Goal: Task Accomplishment & Management: Manage account settings

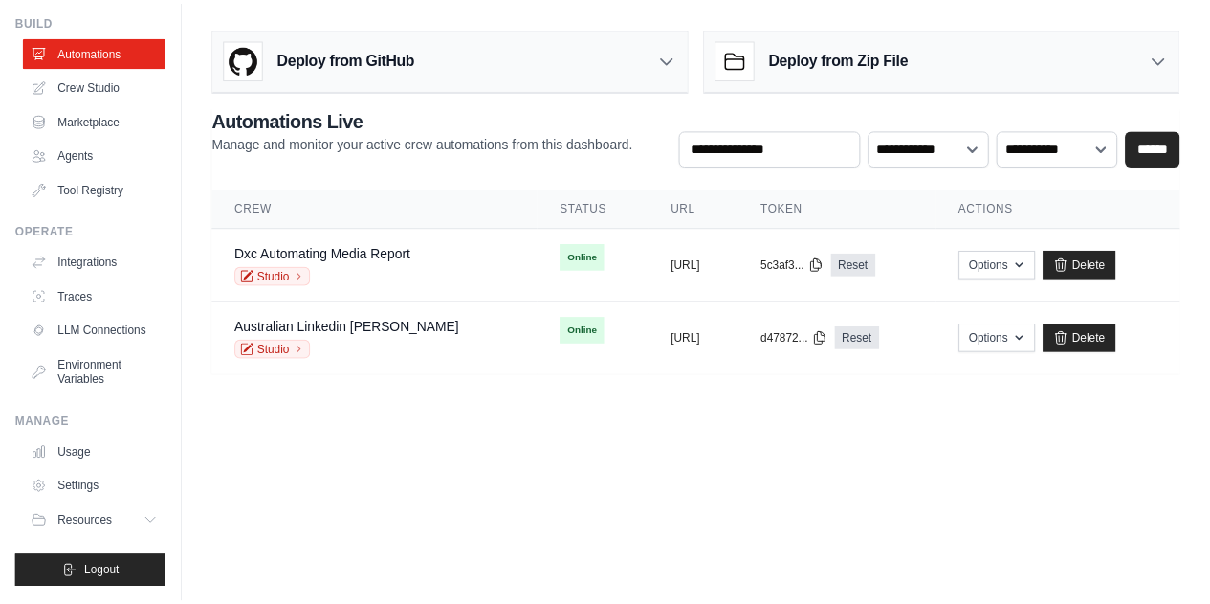
scroll to position [82, 0]
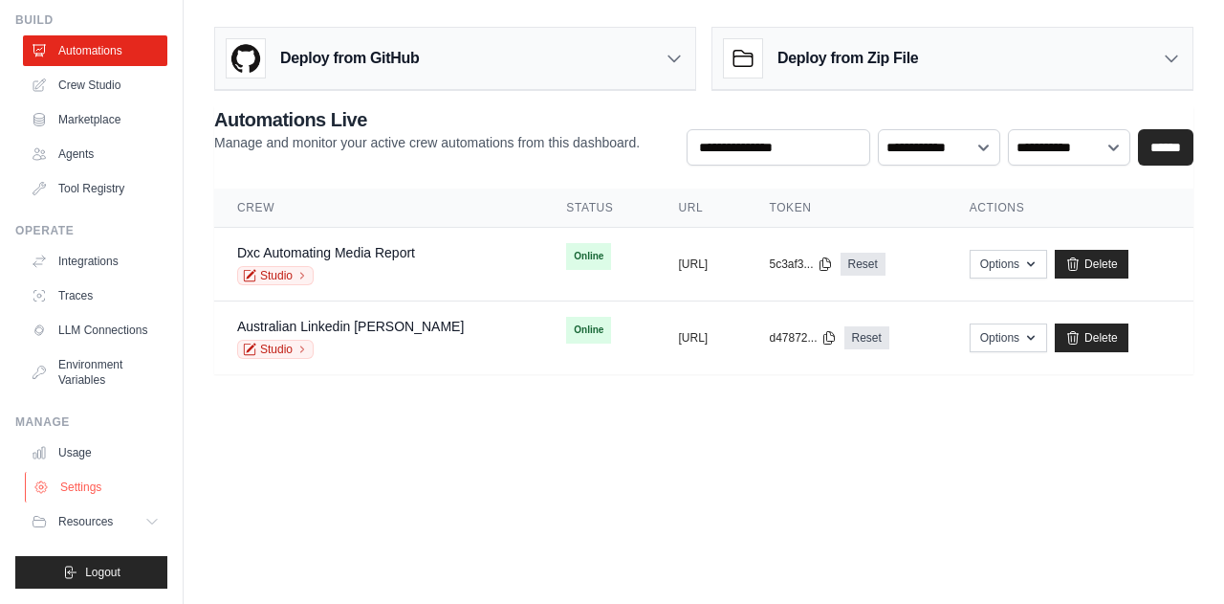
click at [84, 479] on link "Settings" at bounding box center [97, 487] width 144 height 31
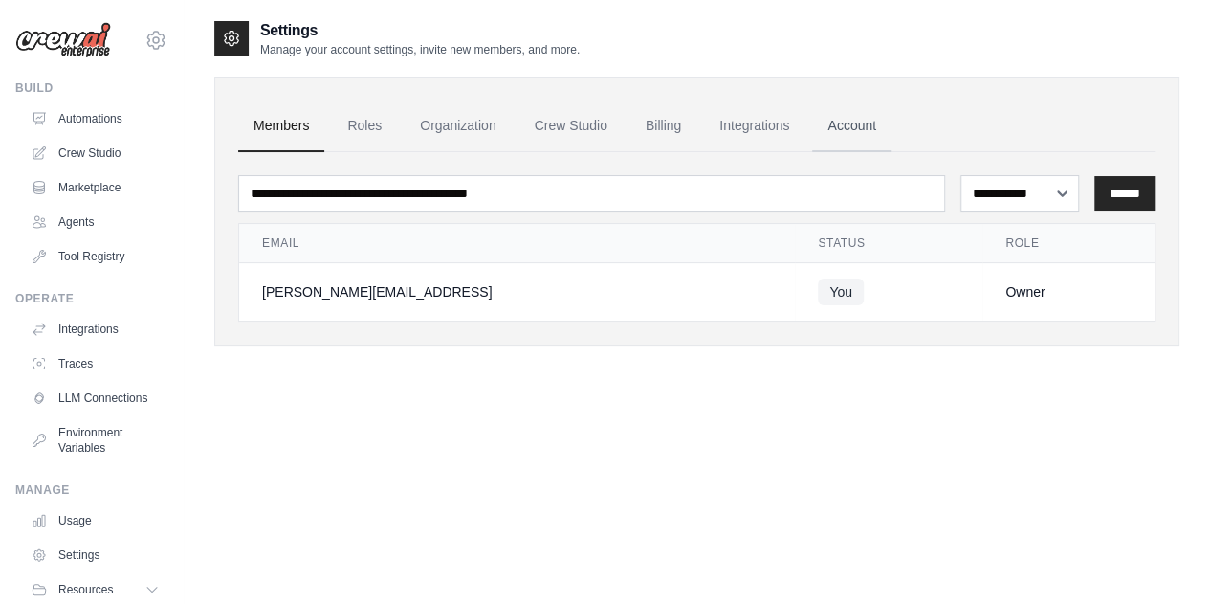
click at [863, 123] on link "Account" at bounding box center [851, 126] width 79 height 52
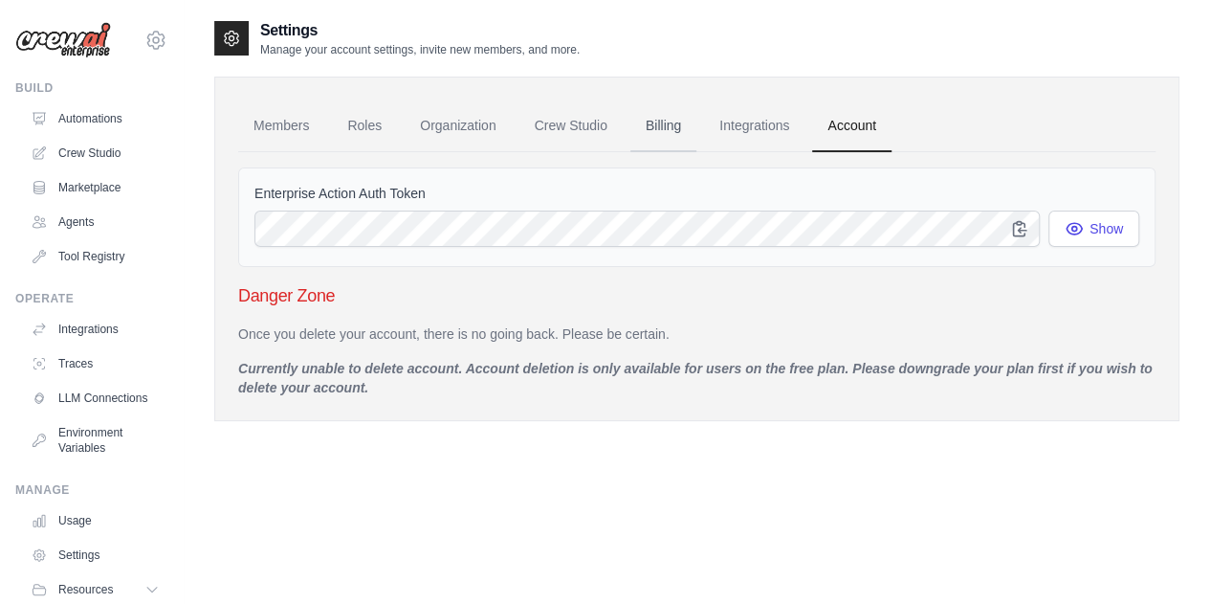
click at [673, 123] on link "Billing" at bounding box center [663, 126] width 66 height 52
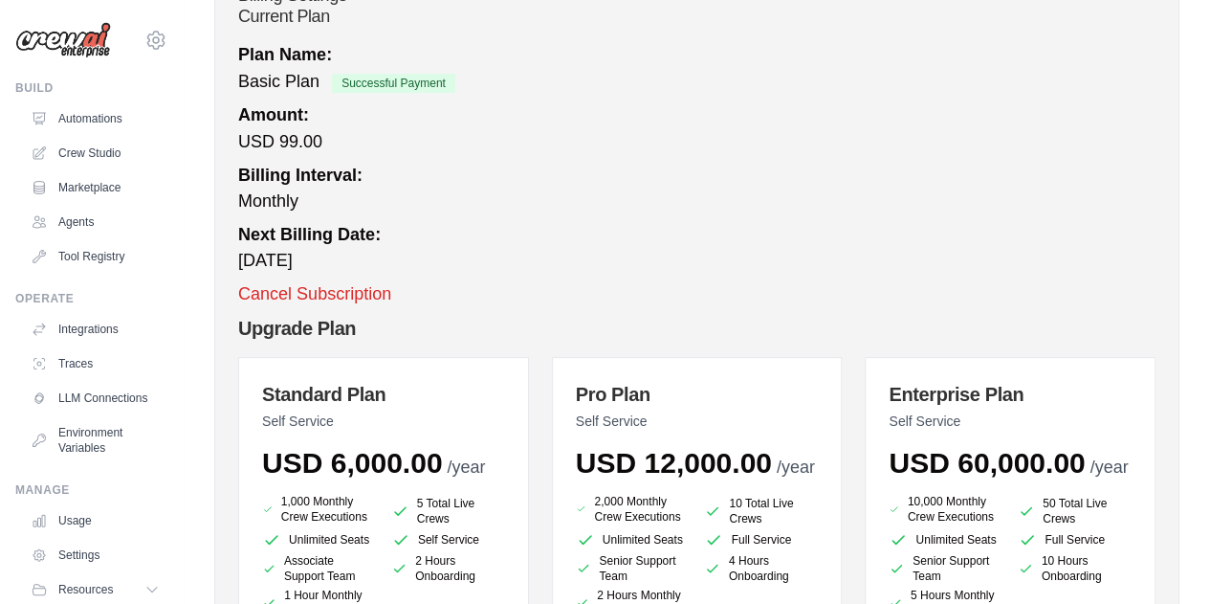
scroll to position [223, 0]
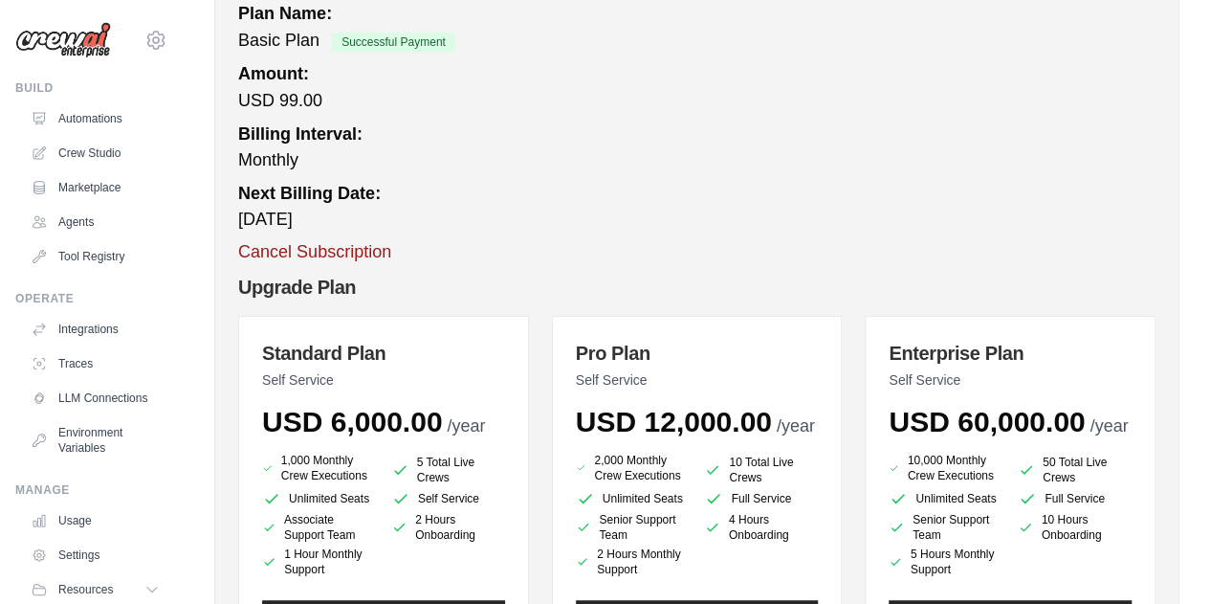
click at [349, 250] on button "Cancel Subscription" at bounding box center [314, 252] width 153 height 26
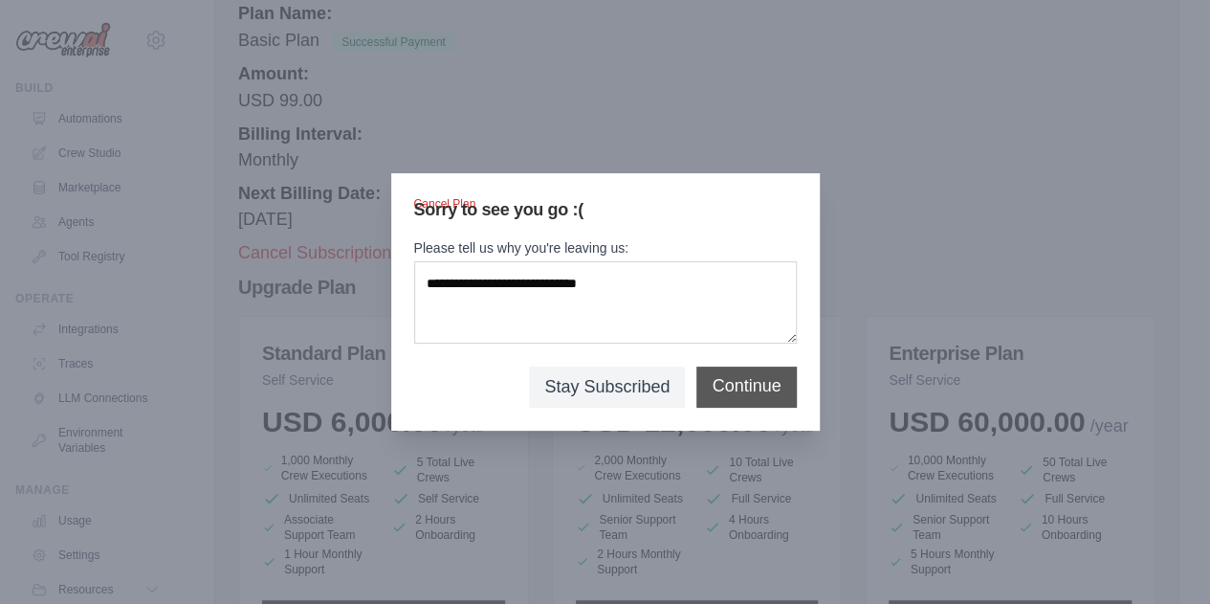
click at [742, 395] on button "Continue" at bounding box center [746, 386] width 69 height 26
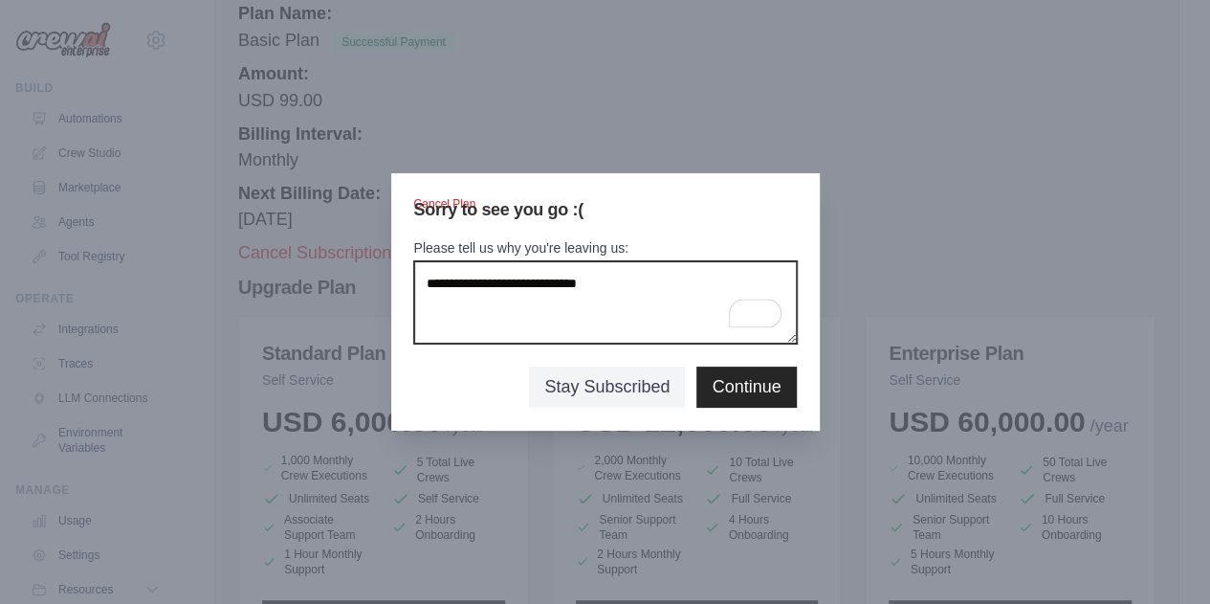
click at [588, 286] on textarea "Please tell us why you're leaving us:" at bounding box center [605, 302] width 383 height 82
type textarea "**********"
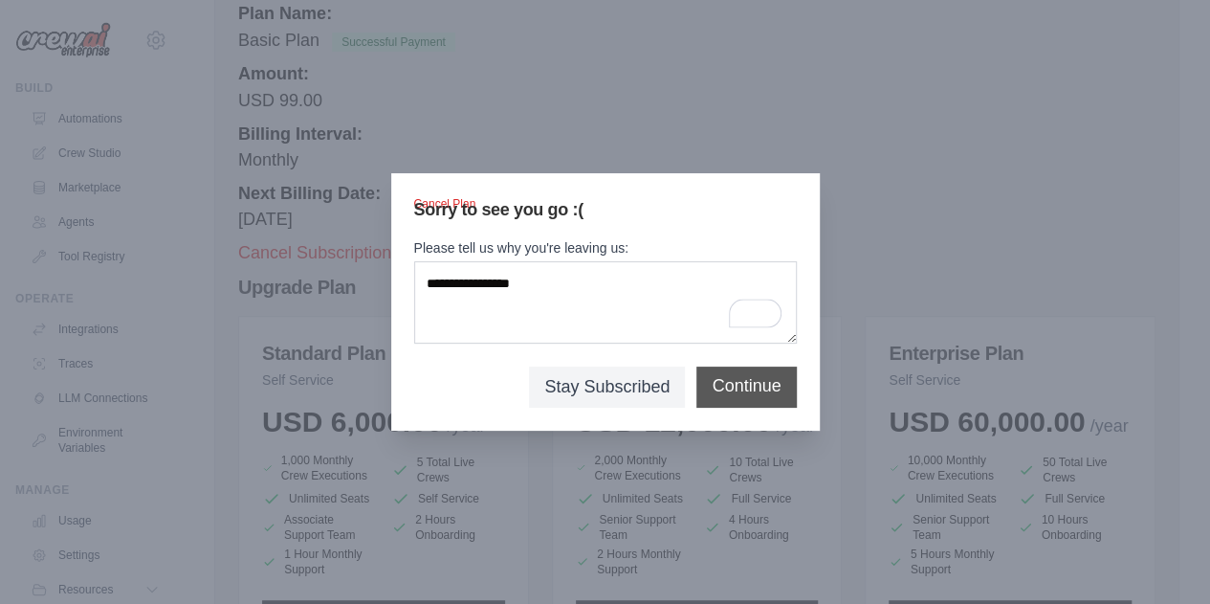
click at [716, 379] on button "Continue" at bounding box center [746, 386] width 69 height 26
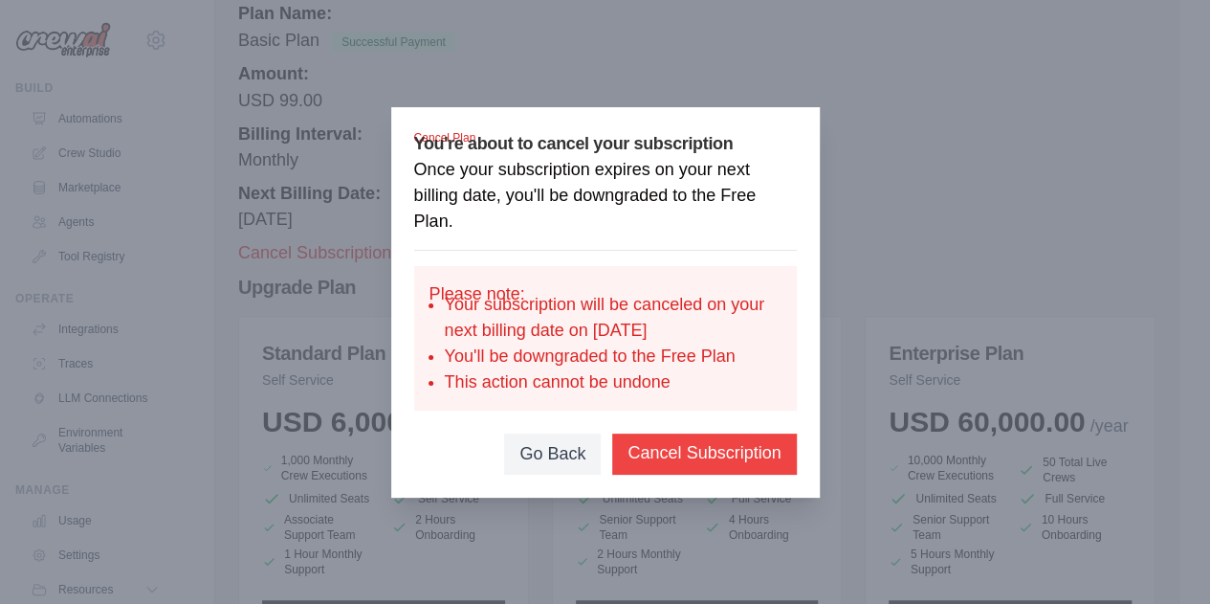
click at [708, 466] on button "Cancel Subscription" at bounding box center [703, 453] width 153 height 26
